Goal: Navigation & Orientation: Find specific page/section

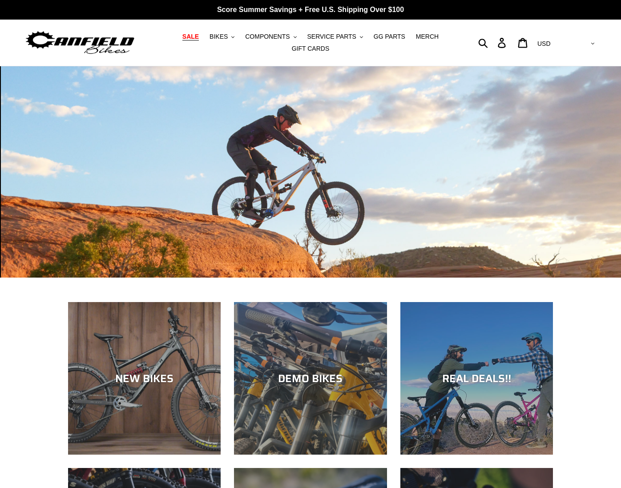
click at [194, 38] on span "SALE" at bounding box center [190, 37] width 16 height 8
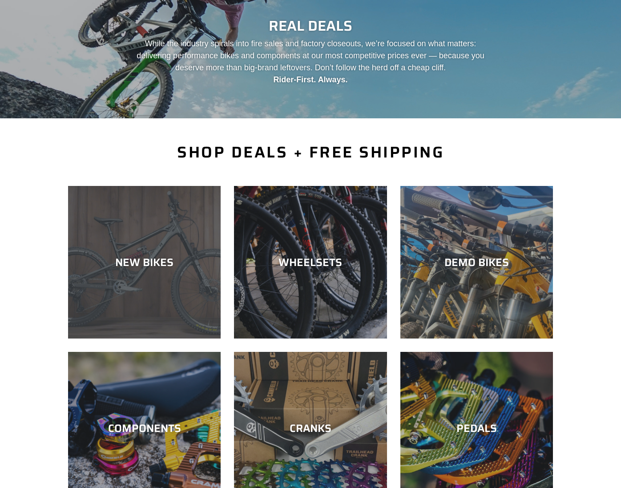
scroll to position [83, 0]
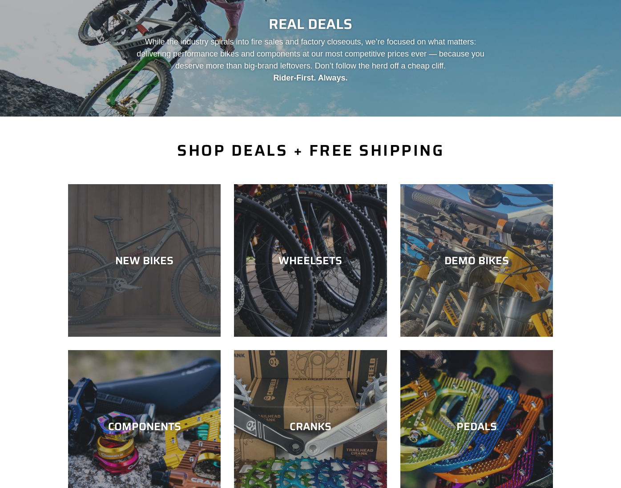
click at [175, 337] on div "NEW BIKES" at bounding box center [144, 337] width 153 height 0
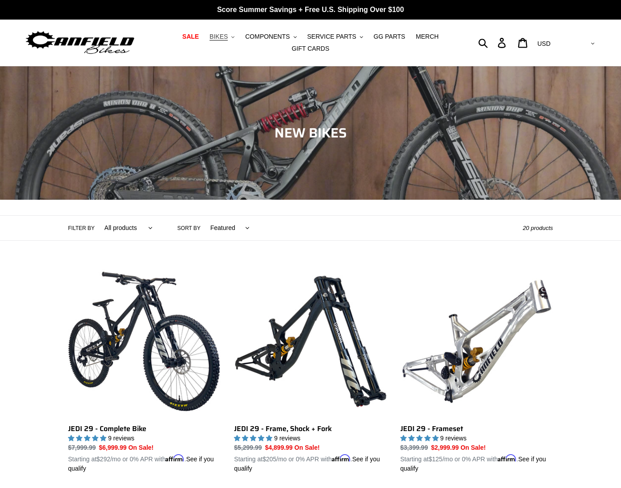
click at [224, 37] on span "BIKES" at bounding box center [218, 37] width 18 height 8
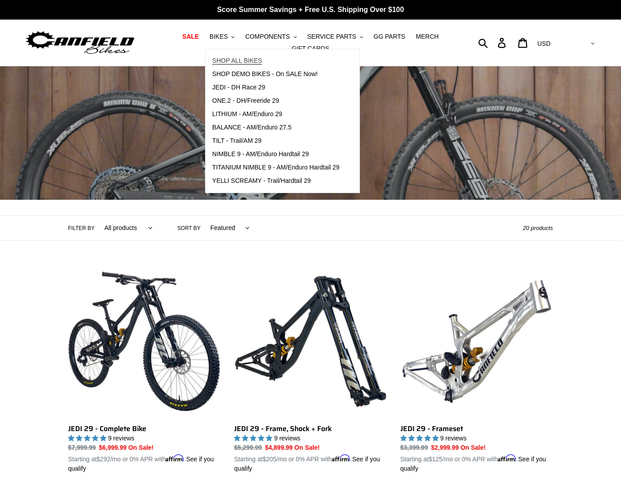
click at [233, 59] on span "SHOP ALL BIKES" at bounding box center [237, 61] width 50 height 8
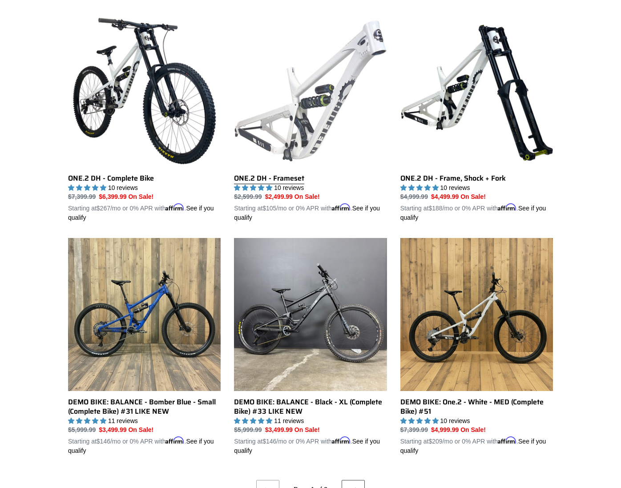
scroll to position [1596, 0]
